Goal: Task Accomplishment & Management: Manage account settings

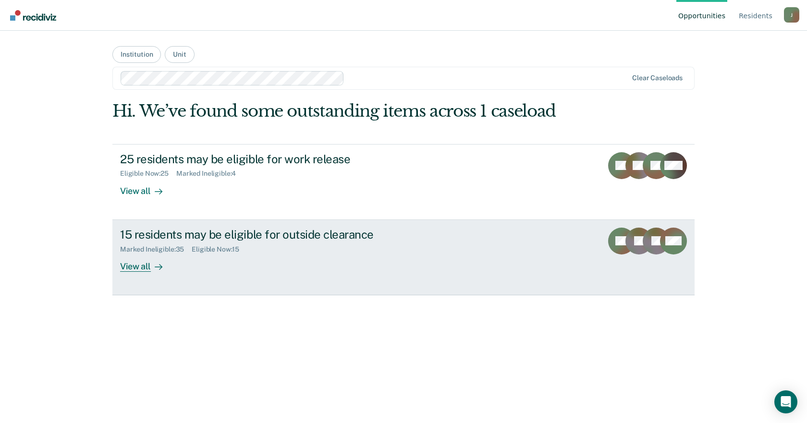
click at [133, 270] on div "View all" at bounding box center [147, 262] width 54 height 19
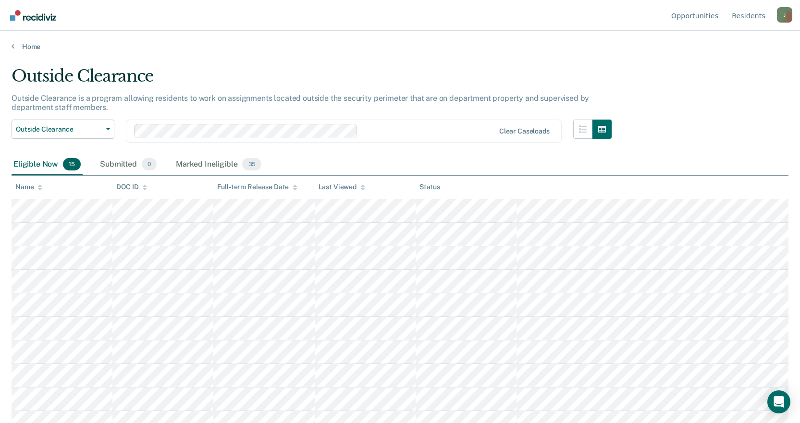
scroll to position [129, 0]
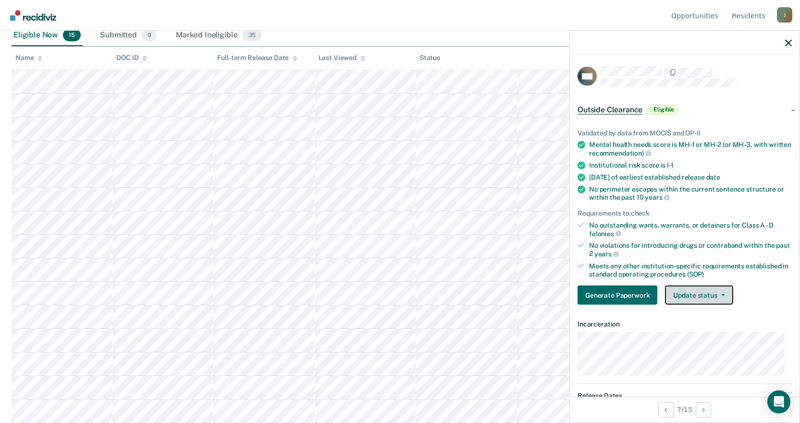
click at [703, 298] on button "Update status" at bounding box center [699, 295] width 68 height 19
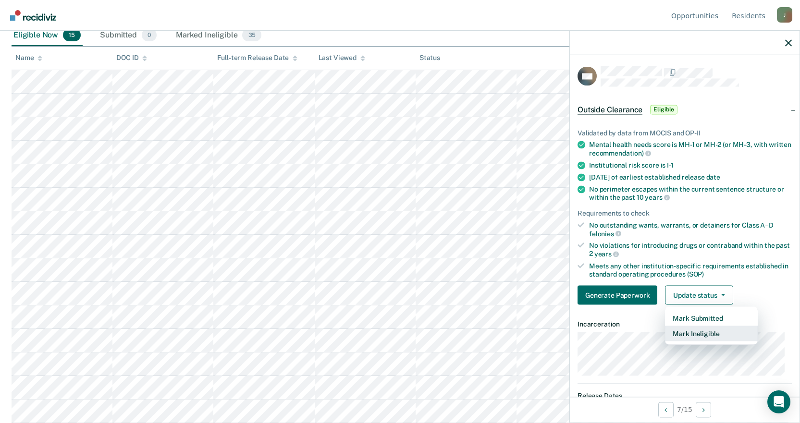
click at [689, 331] on button "Mark Ineligible" at bounding box center [711, 333] width 93 height 15
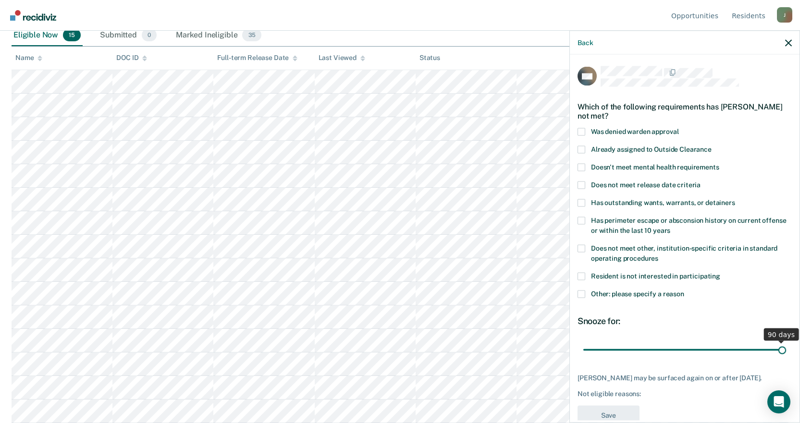
drag, startPoint x: 649, startPoint y: 350, endPoint x: 807, endPoint y: 339, distance: 158.0
type input "90"
click at [786, 342] on input "range" at bounding box center [684, 350] width 203 height 17
click at [580, 274] on span at bounding box center [582, 276] width 8 height 8
click at [720, 272] on input "Resident is not interested in participating" at bounding box center [720, 272] width 0 height 0
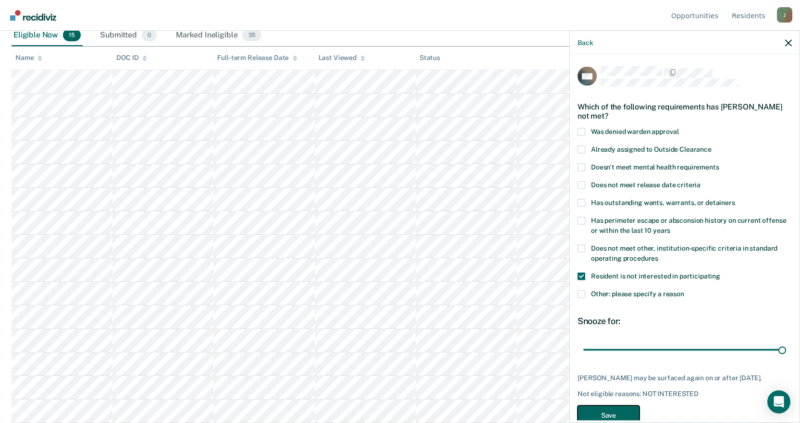
click at [604, 414] on button "Save" at bounding box center [609, 416] width 62 height 20
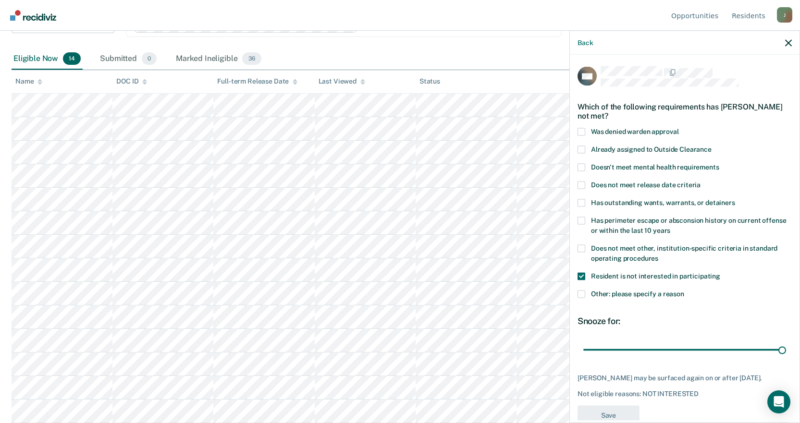
scroll to position [106, 0]
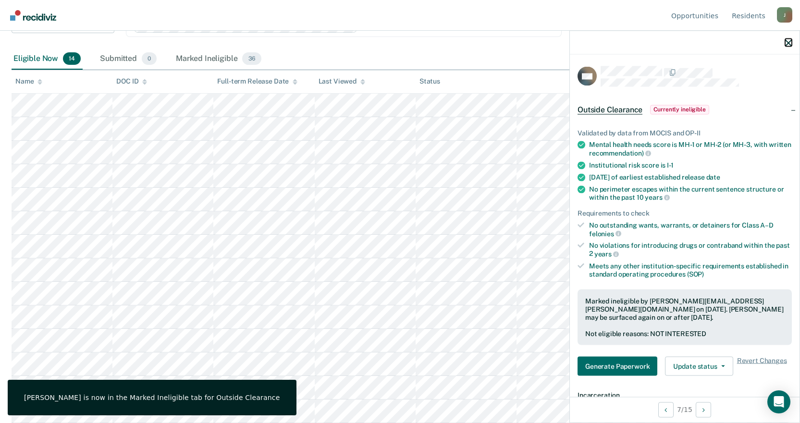
click at [788, 42] on icon "button" at bounding box center [788, 42] width 7 height 7
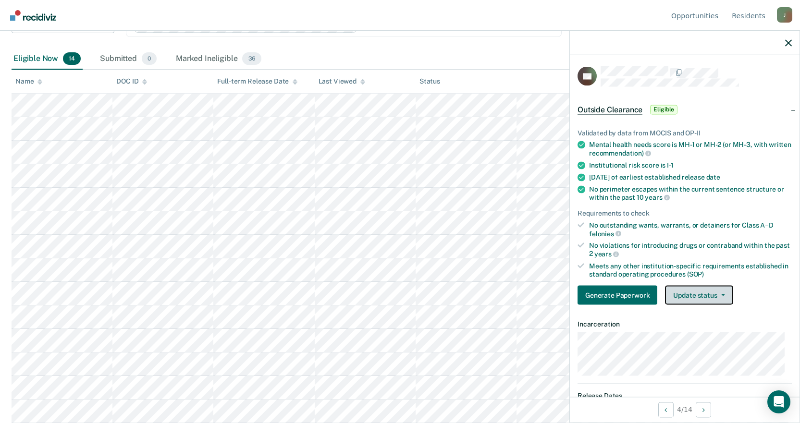
click at [704, 293] on button "Update status" at bounding box center [699, 295] width 68 height 19
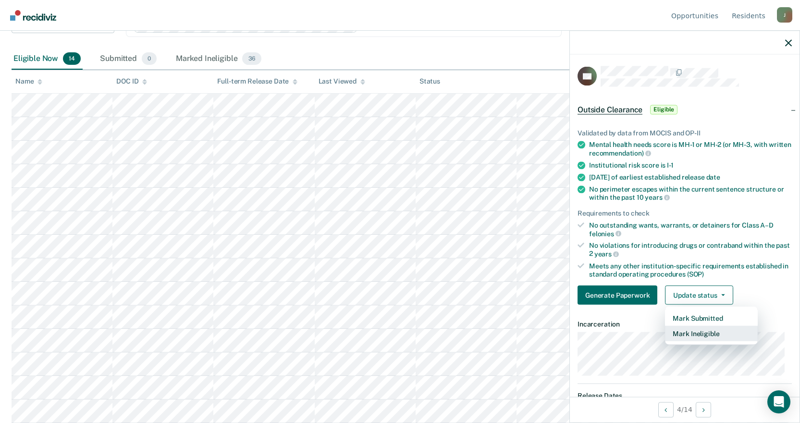
click at [681, 330] on button "Mark Ineligible" at bounding box center [711, 333] width 93 height 15
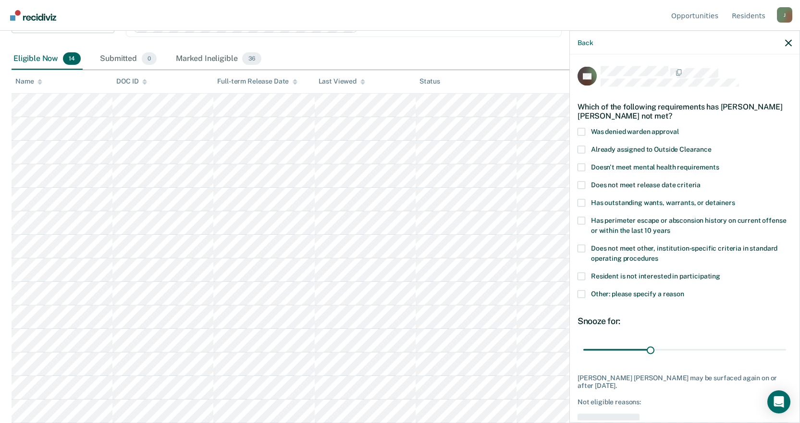
click at [585, 277] on span at bounding box center [582, 276] width 8 height 8
click at [720, 272] on input "Resident is not interested in participating" at bounding box center [720, 272] width 0 height 0
drag, startPoint x: 648, startPoint y: 349, endPoint x: 807, endPoint y: 344, distance: 159.1
type input "90"
click at [786, 344] on input "range" at bounding box center [684, 350] width 203 height 17
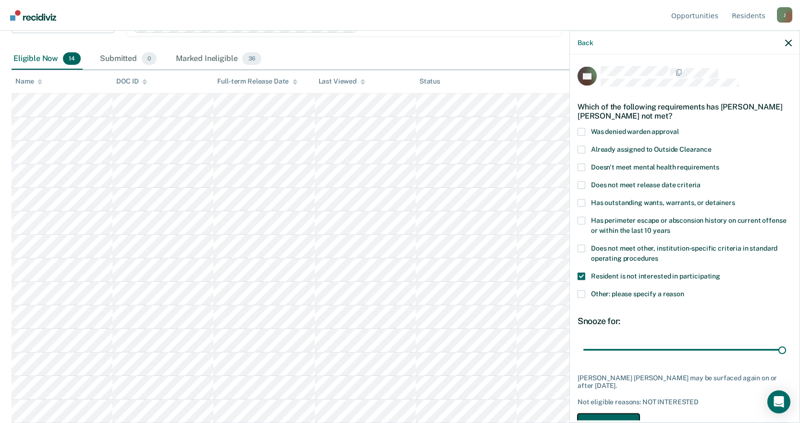
click at [622, 417] on button "Save" at bounding box center [609, 424] width 62 height 20
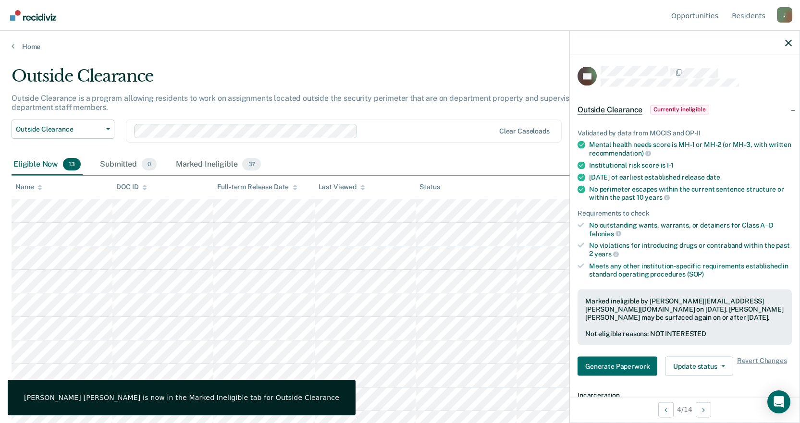
scroll to position [82, 0]
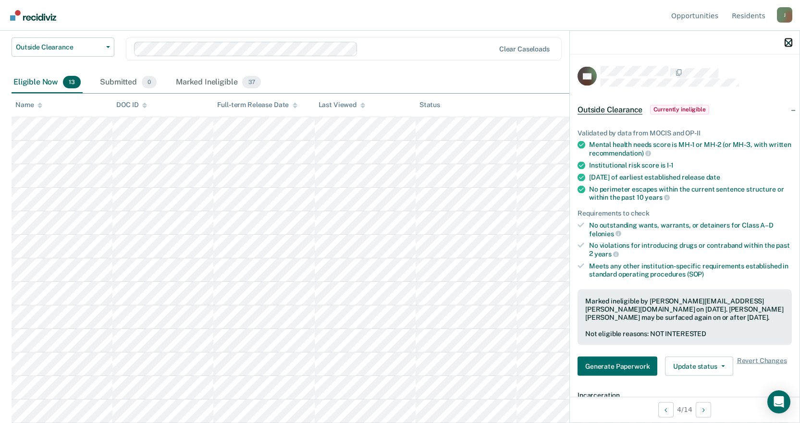
click at [789, 44] on icon "button" at bounding box center [788, 42] width 7 height 7
